Goal: Check status: Check status

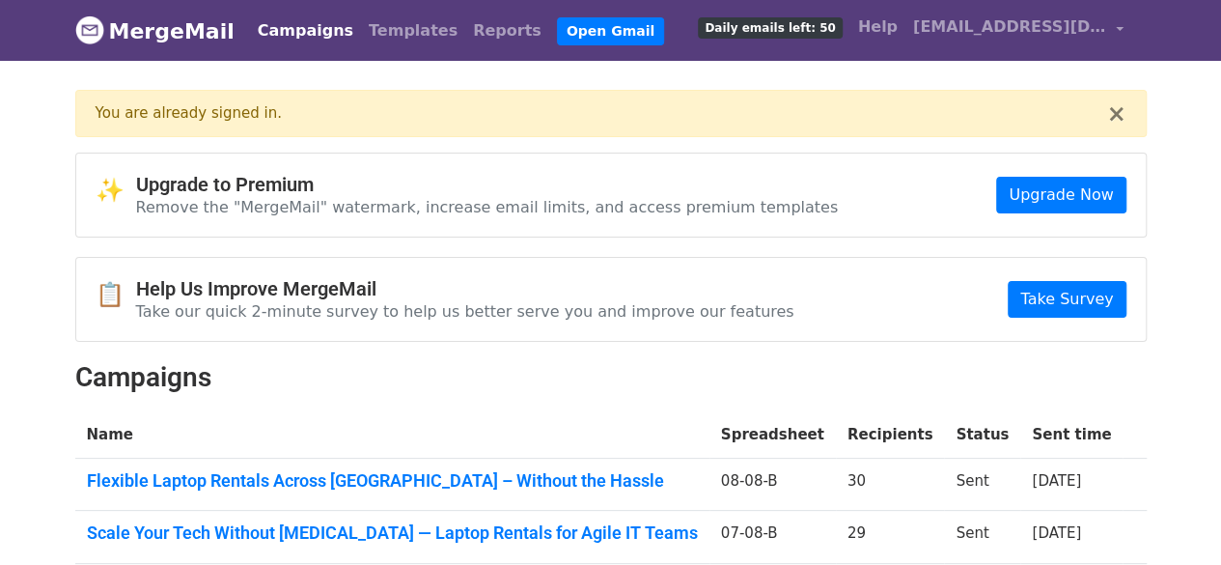
click at [286, 24] on link "Campaigns" at bounding box center [305, 31] width 111 height 39
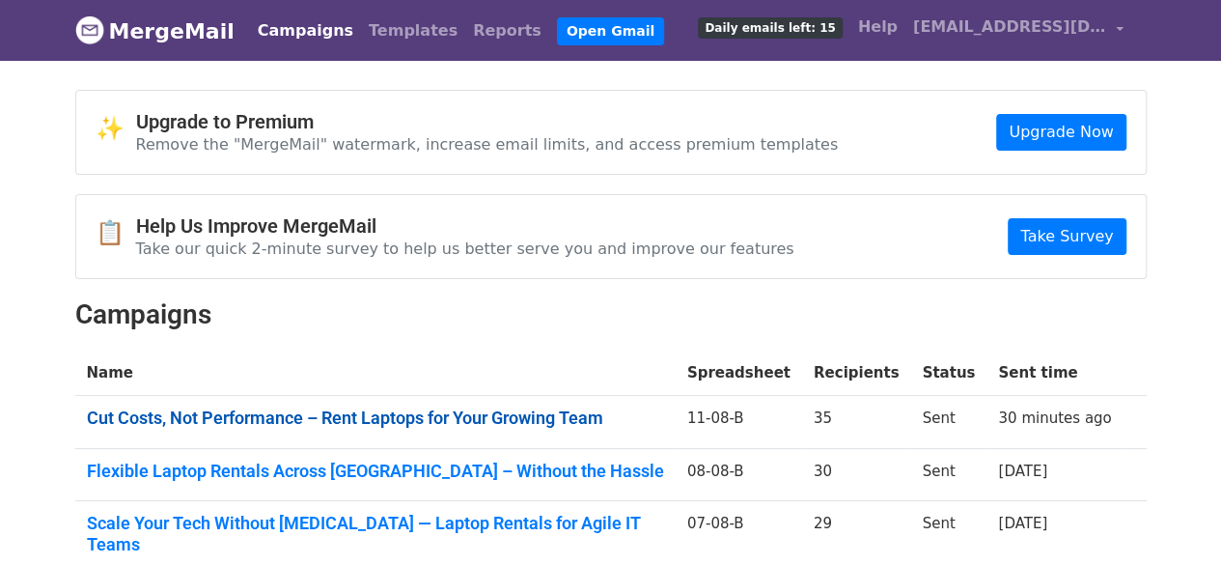
click at [506, 414] on link "Cut Costs, Not Performance – Rent Laptops for Your Growing Team" at bounding box center [375, 417] width 577 height 21
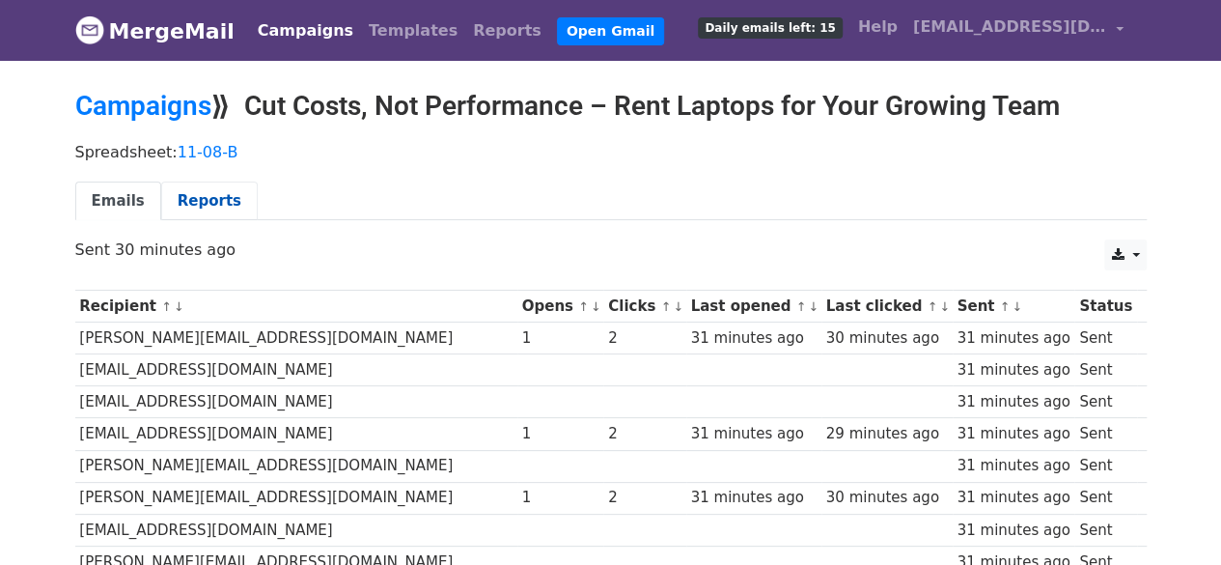
click at [210, 194] on link "Reports" at bounding box center [209, 201] width 97 height 40
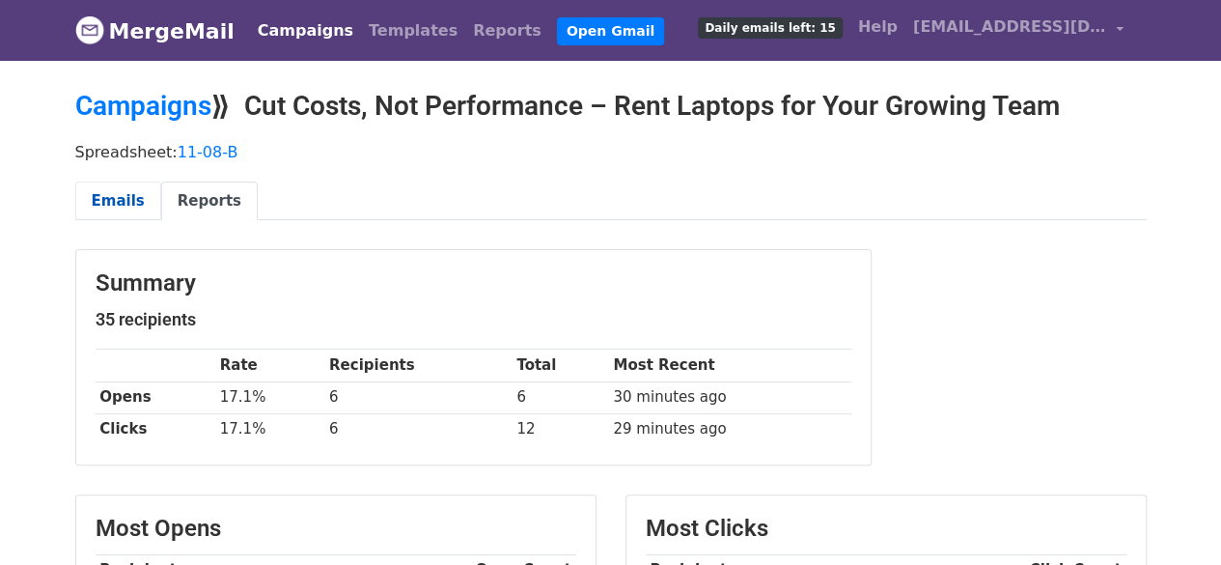
click at [106, 188] on link "Emails" at bounding box center [118, 201] width 86 height 40
